Goal: Task Accomplishment & Management: Use online tool/utility

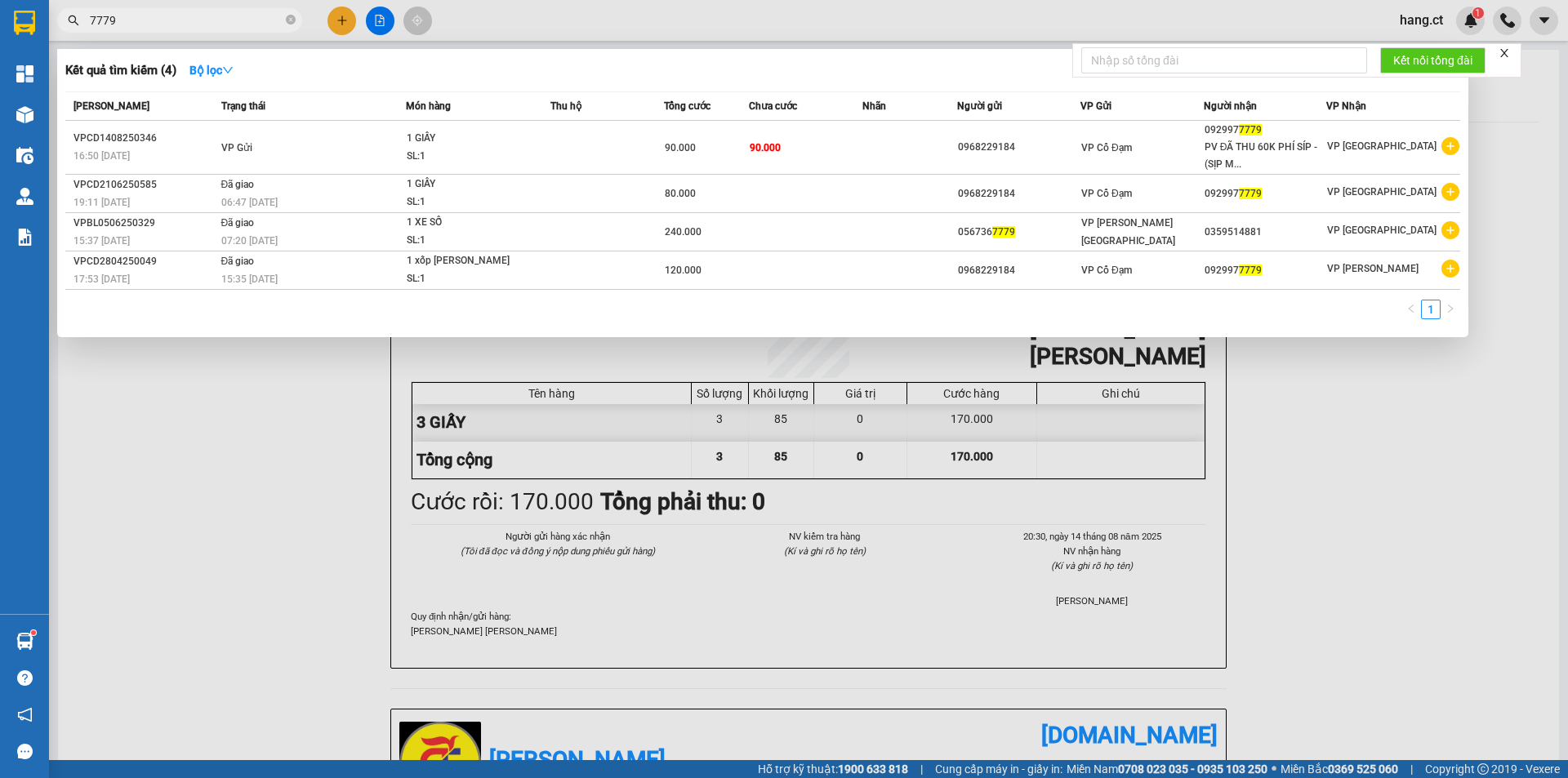
click at [144, 16] on input "7779" at bounding box center [186, 20] width 192 height 18
type input "7"
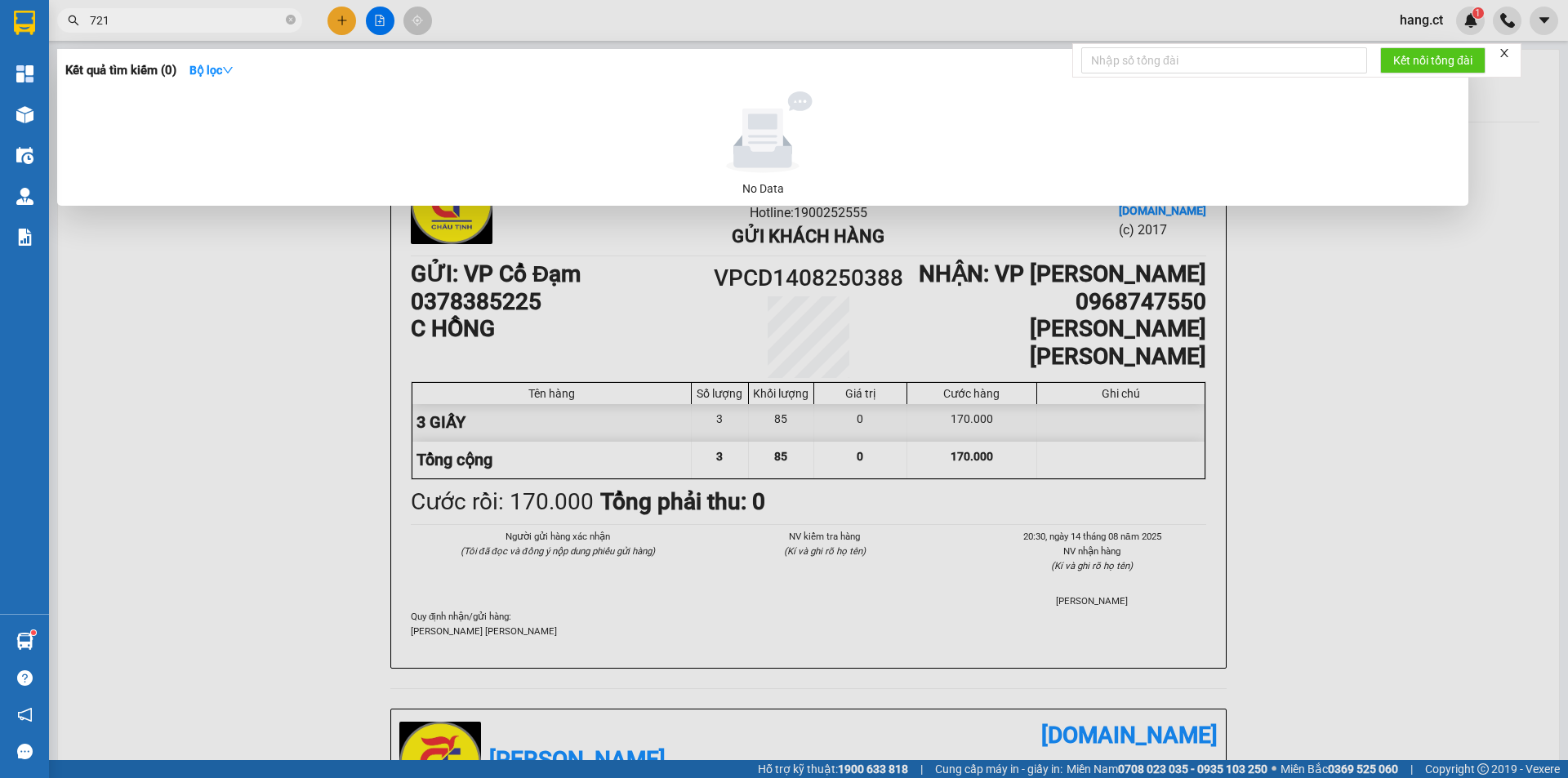
type input "7219"
click at [124, 18] on input "7219" at bounding box center [186, 20] width 192 height 18
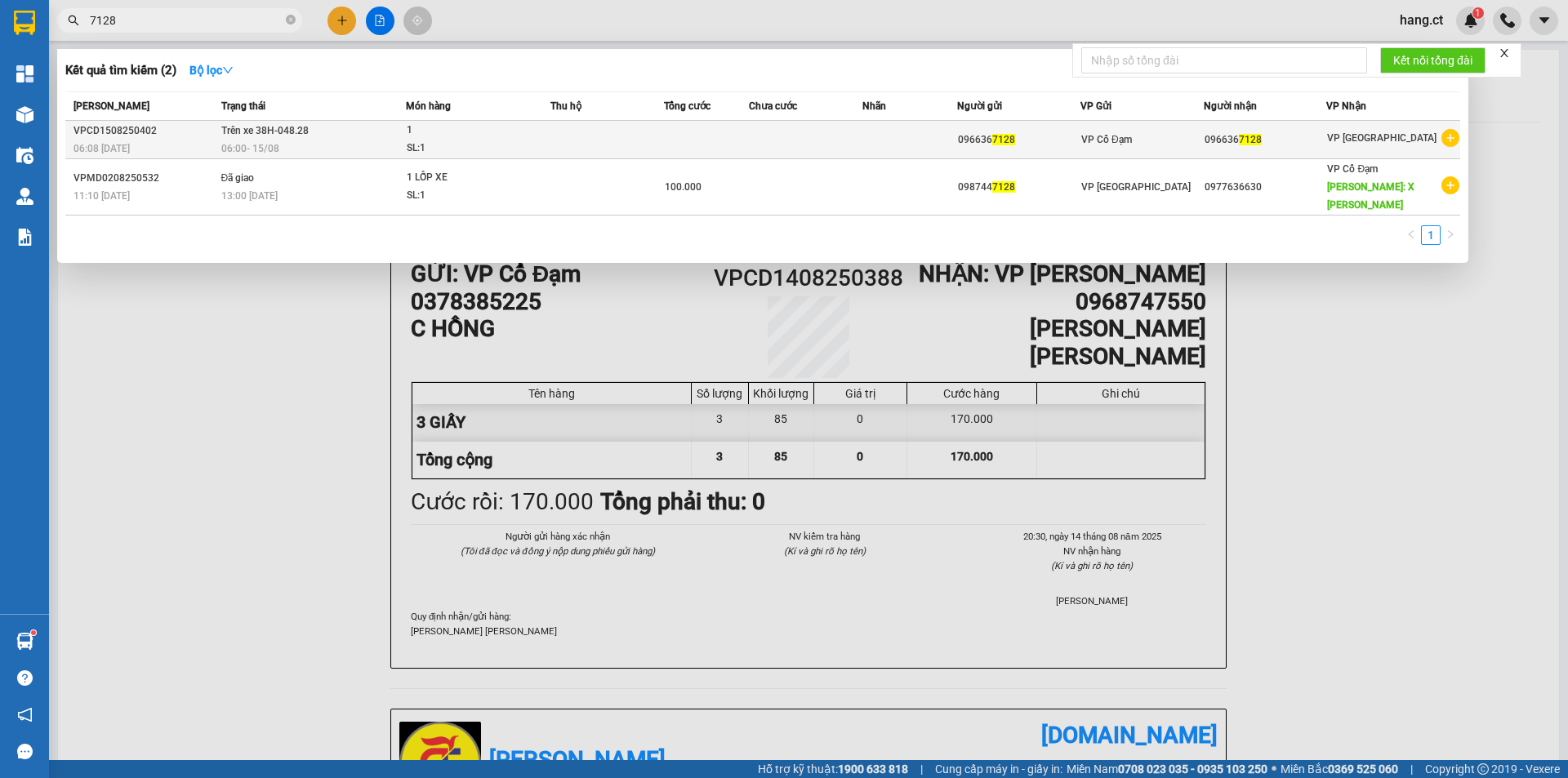
type input "7128"
click at [670, 133] on td at bounding box center [707, 140] width 85 height 39
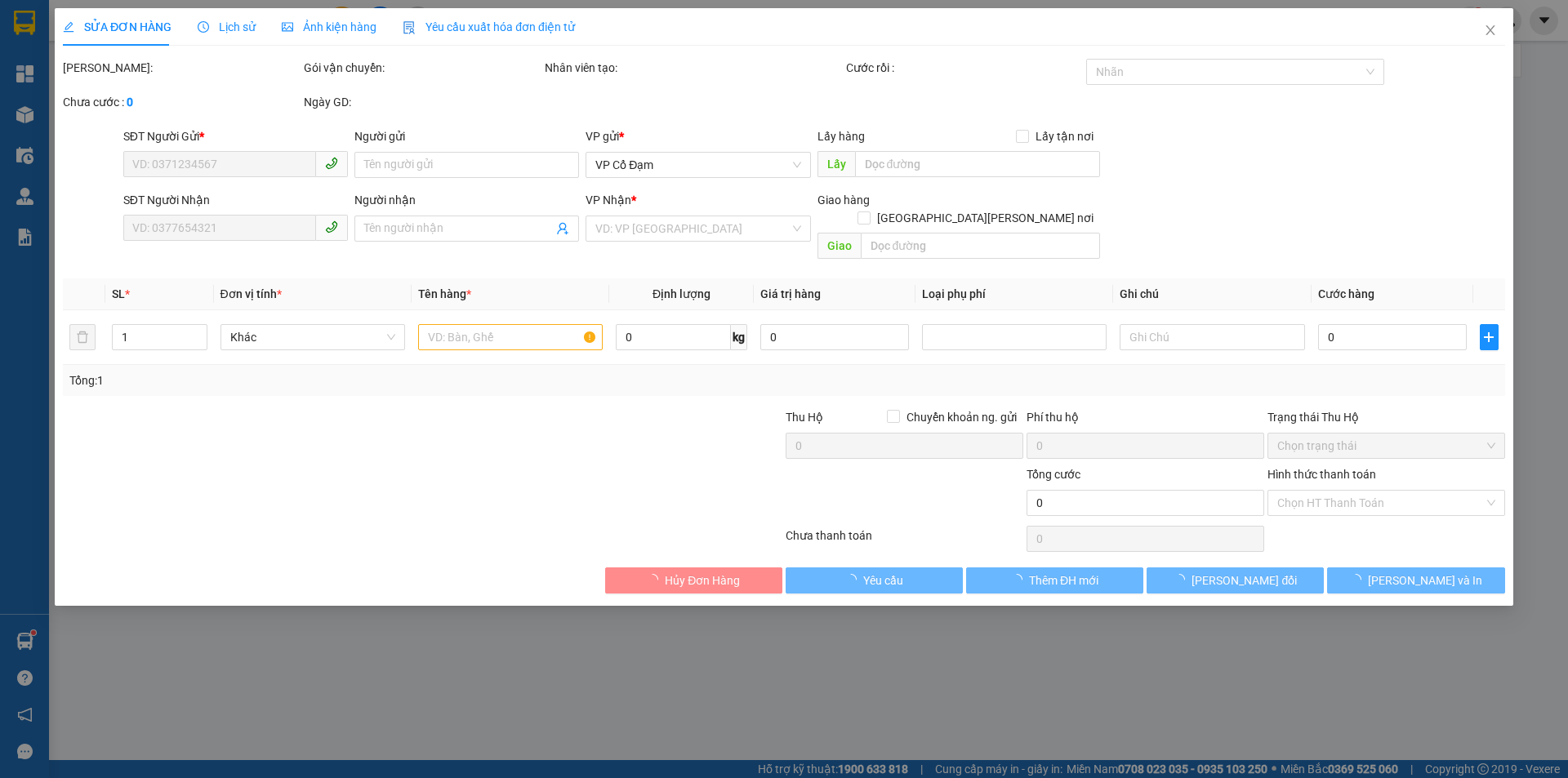
type input "0966367128"
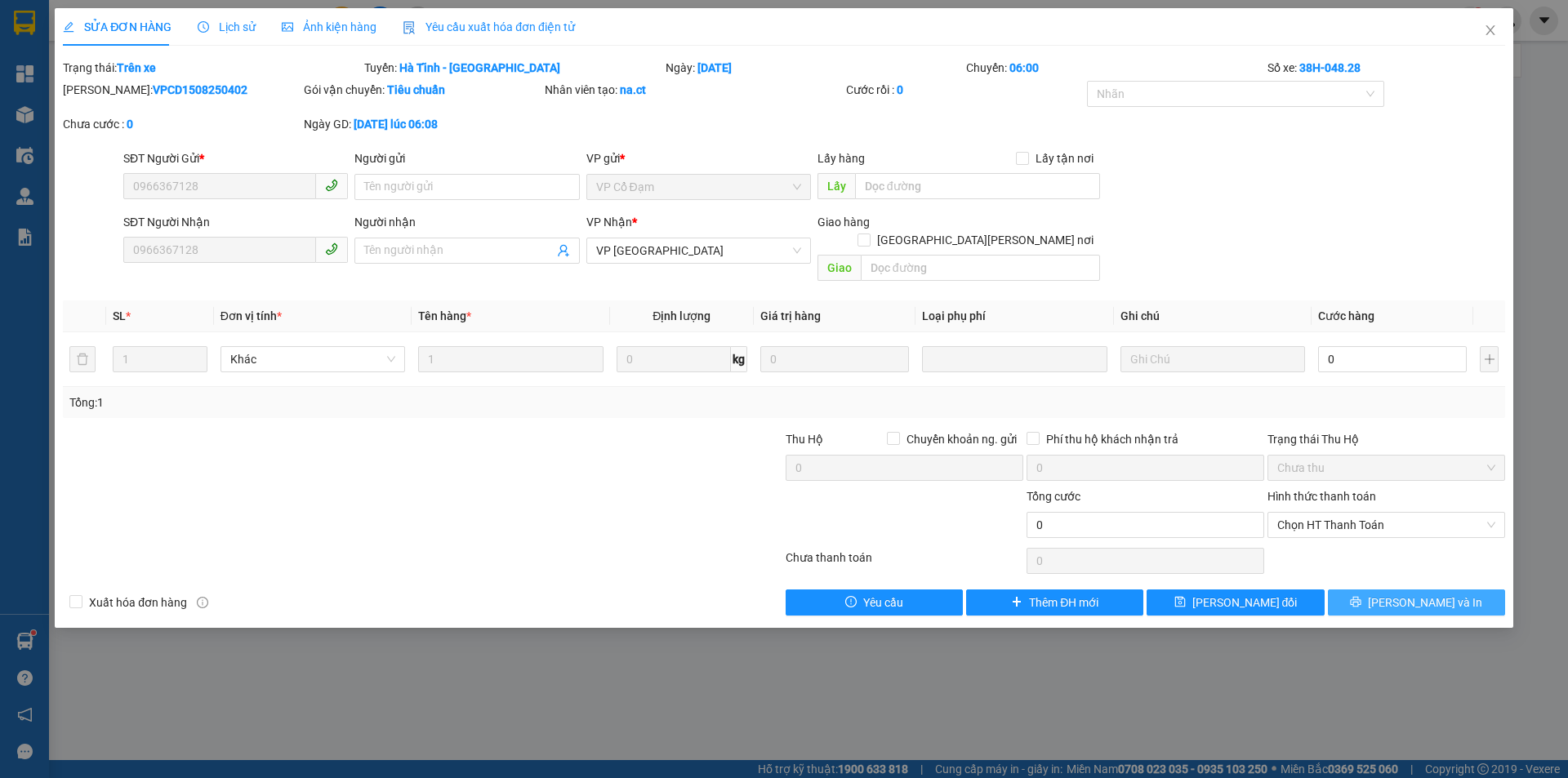
click at [1427, 593] on span "[PERSON_NAME] và In" at bounding box center [1425, 602] width 114 height 18
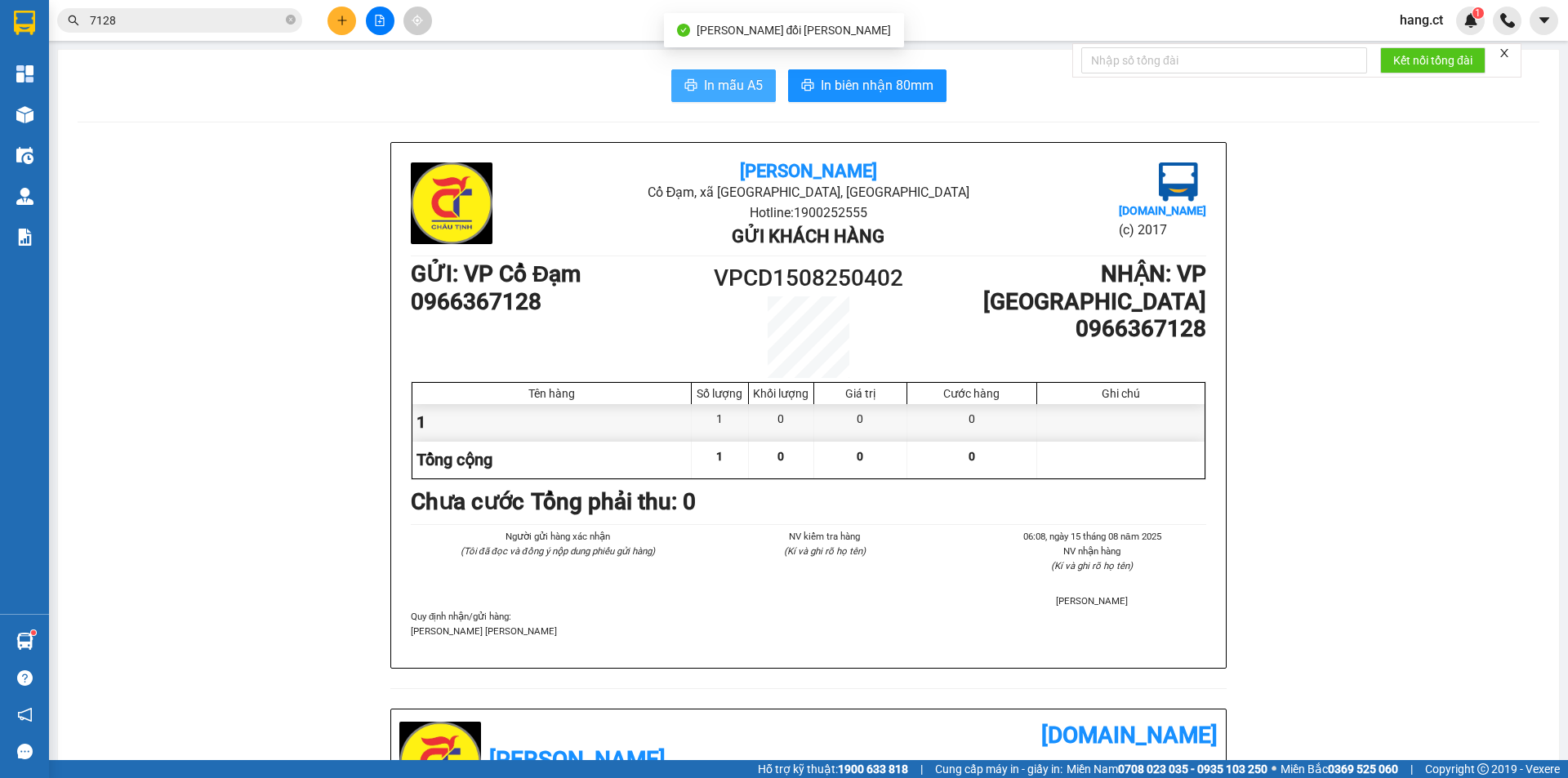
click at [716, 95] on span "In mẫu A5" at bounding box center [733, 85] width 59 height 20
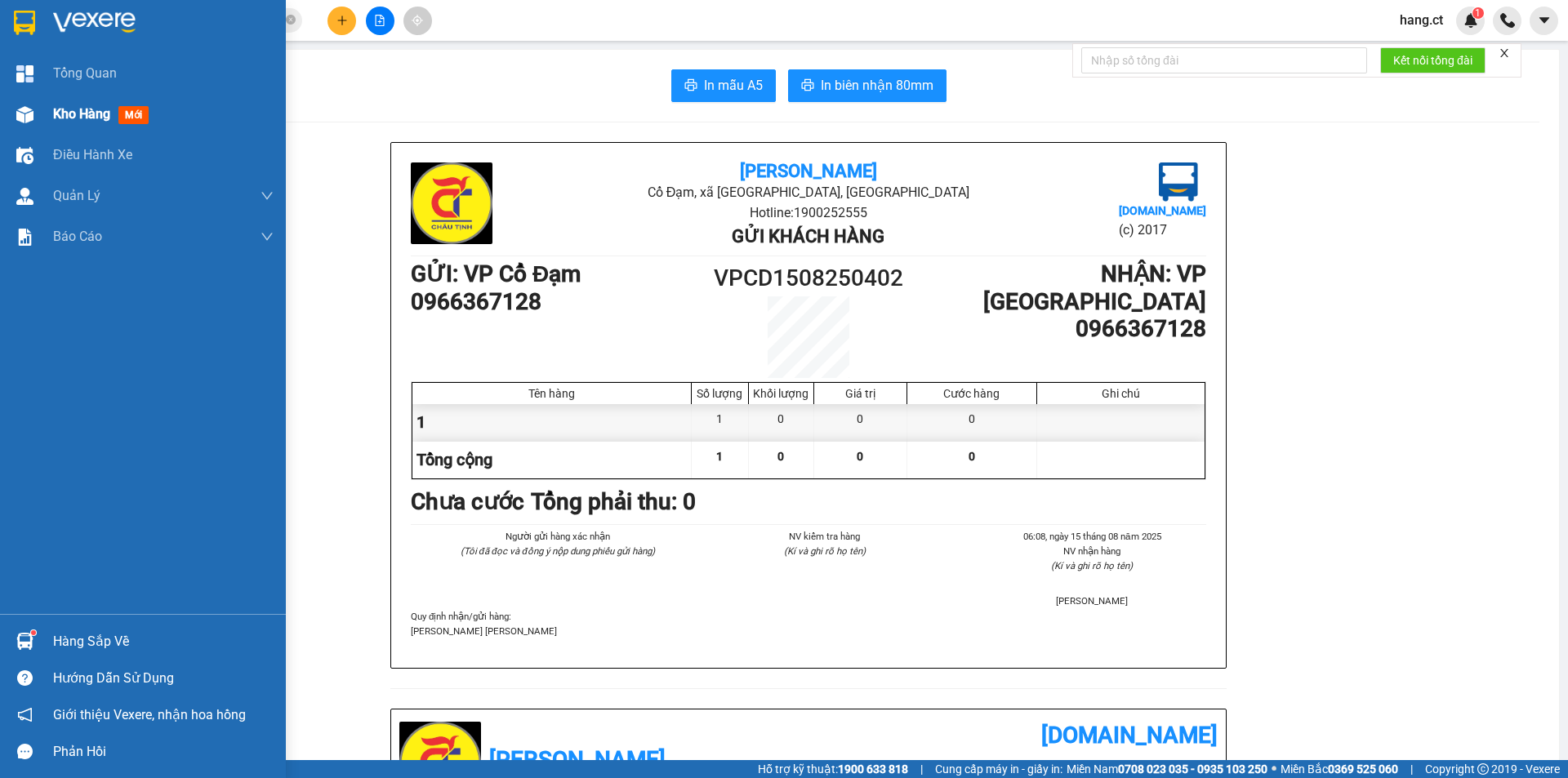
click at [138, 113] on span "mới" at bounding box center [132, 115] width 30 height 18
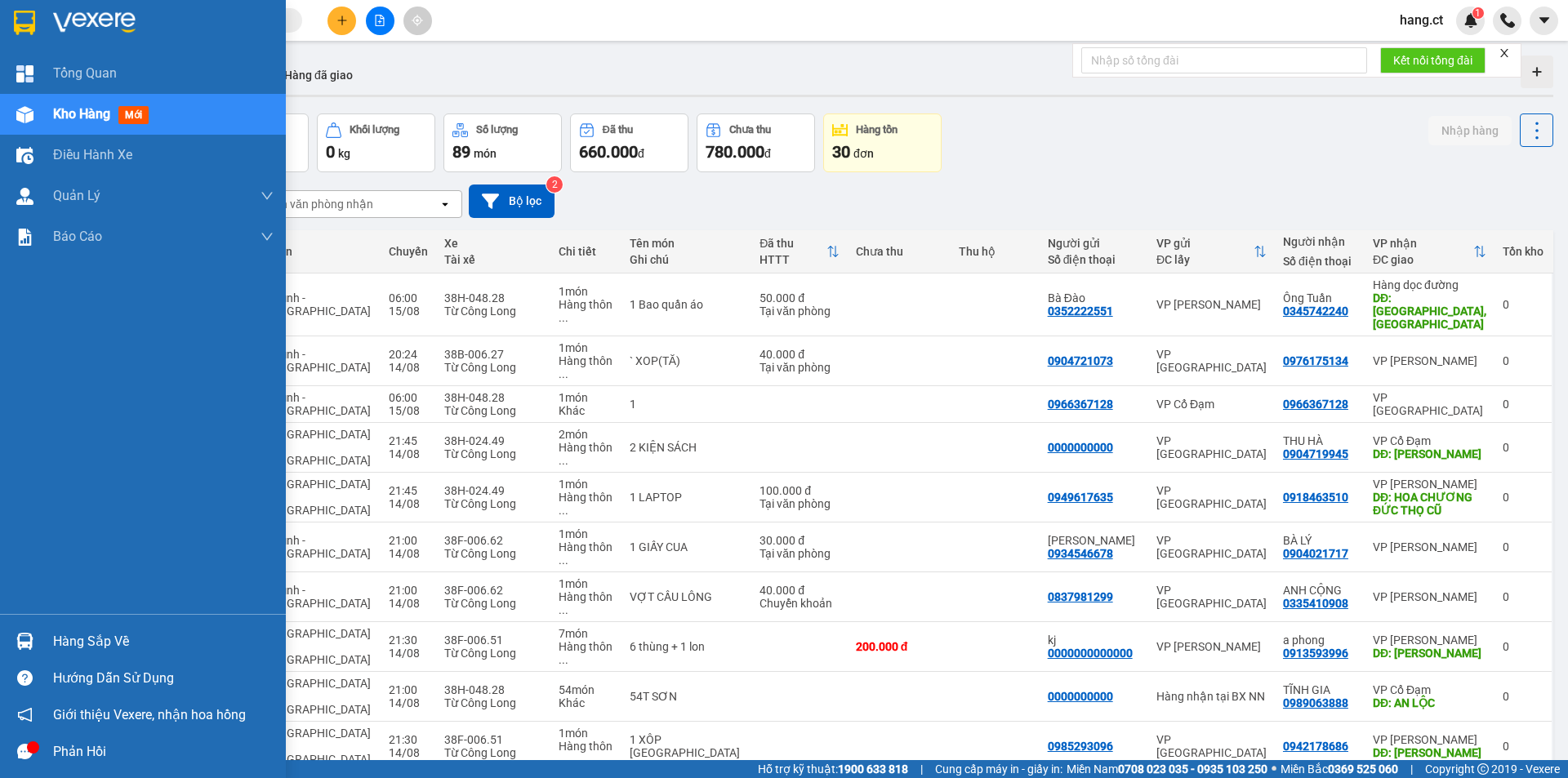
click at [139, 117] on span "mới" at bounding box center [132, 115] width 30 height 18
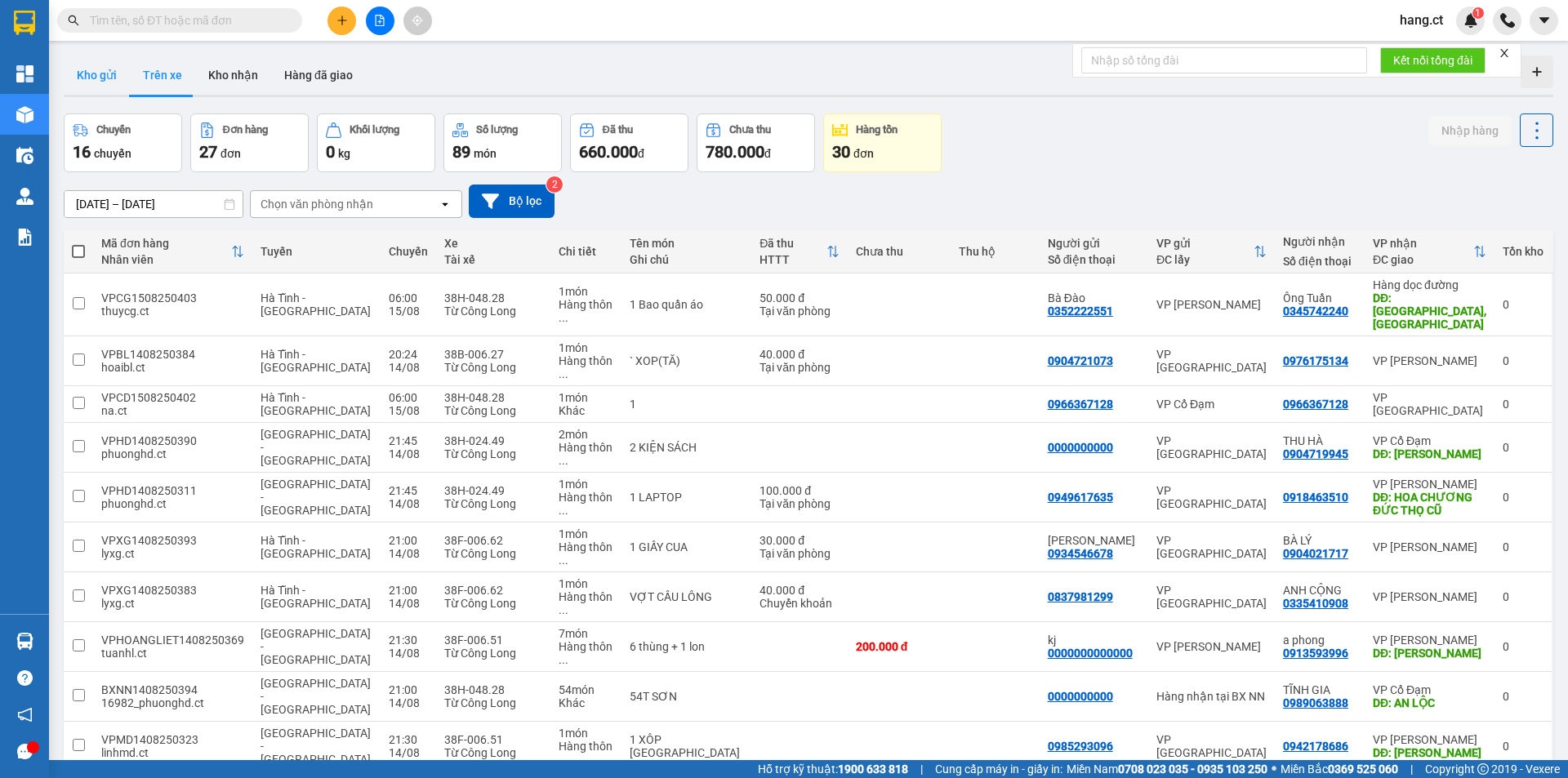
click at [87, 65] on button "Kho gửi" at bounding box center [97, 74] width 66 height 40
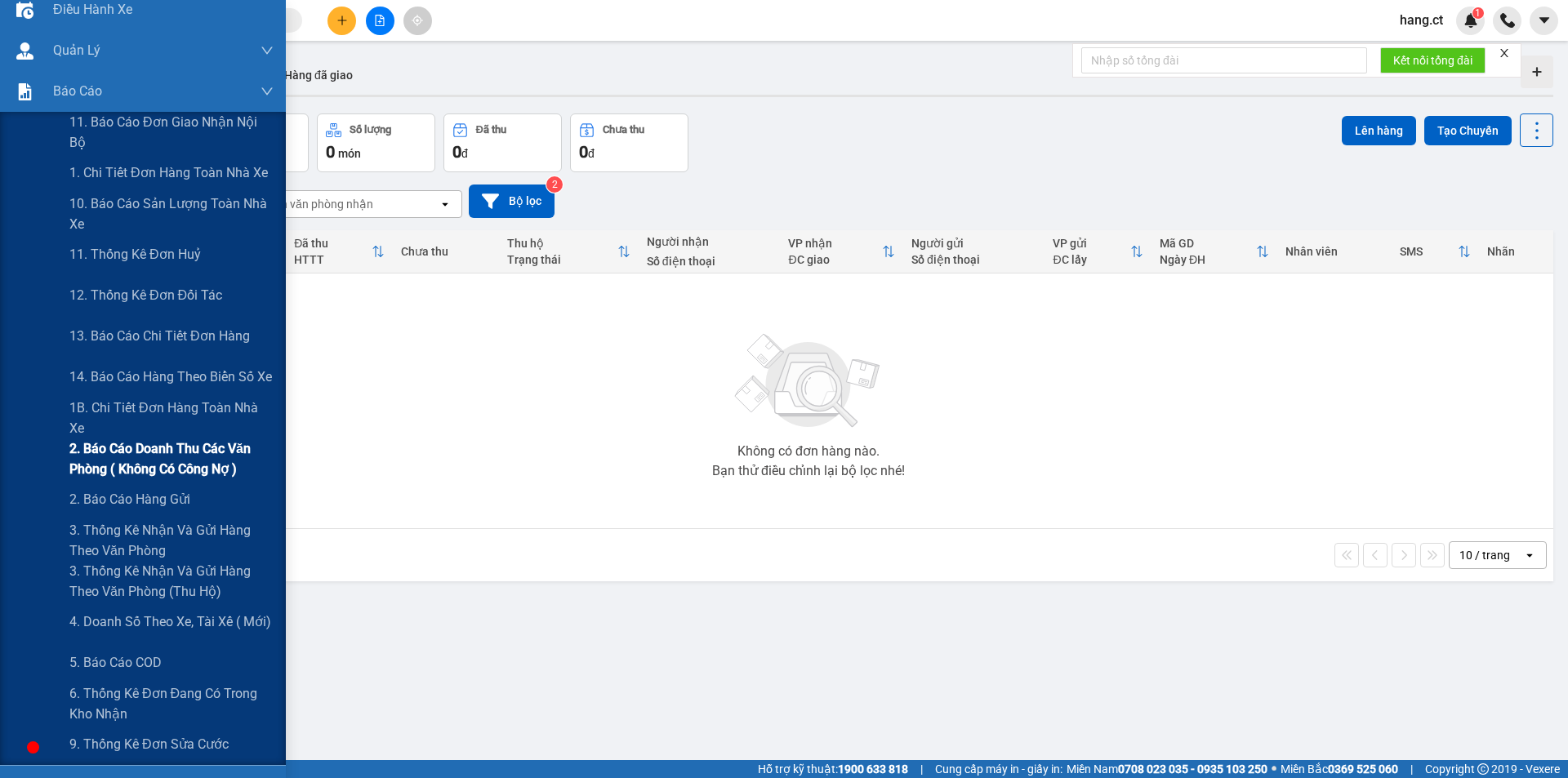
scroll to position [245, 0]
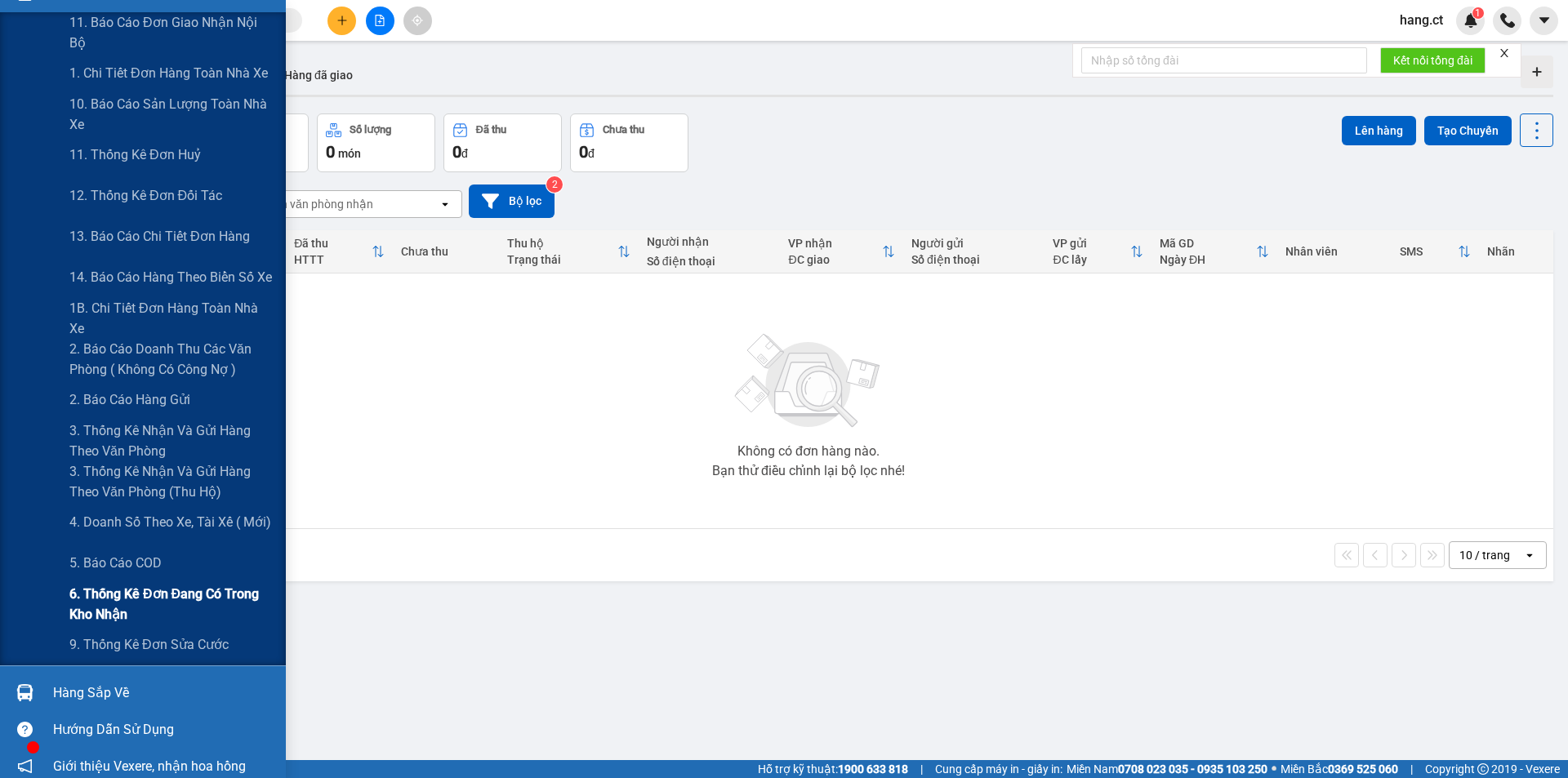
click at [127, 594] on span "6. Thống kê đơn đang có trong kho nhận" at bounding box center [171, 604] width 204 height 41
